Goal: Information Seeking & Learning: Learn about a topic

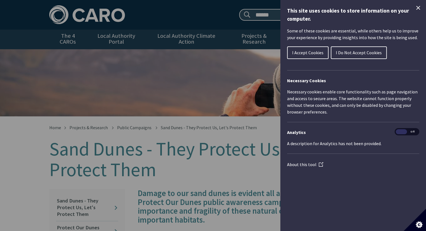
click at [301, 78] on h2 "Necessary Cookies" at bounding box center [353, 80] width 132 height 7
click at [342, 54] on span "I Do Not Accept Cookies" at bounding box center [359, 53] width 46 height 6
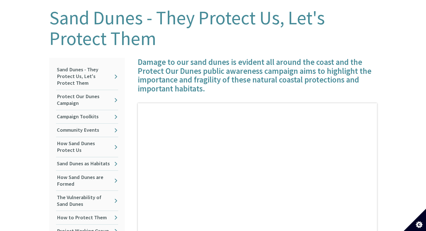
scroll to position [137, 0]
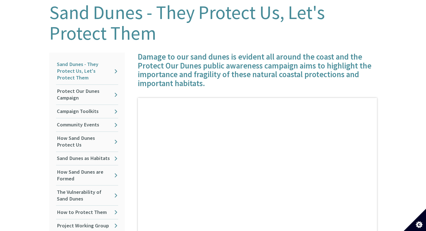
click at [117, 66] on link "Sand Dunes - They Protect Us, Let's Protect Them" at bounding box center [87, 71] width 62 height 27
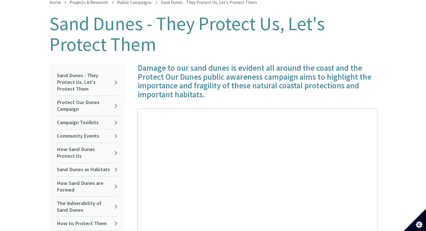
scroll to position [127, 0]
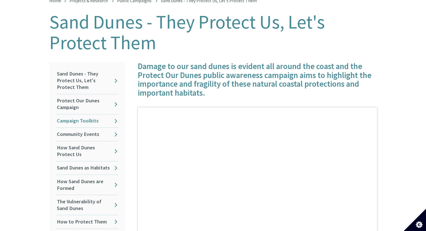
click at [117, 115] on link "Campaign Toolkits" at bounding box center [87, 121] width 62 height 13
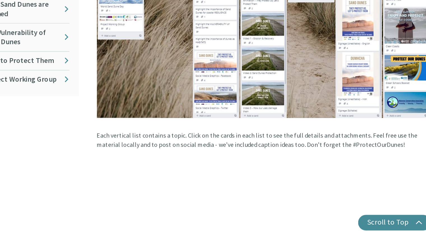
scroll to position [224, 0]
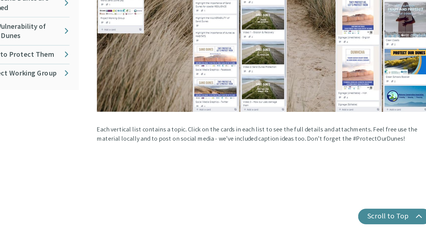
click at [260, 73] on img at bounding box center [257, 81] width 239 height 129
